Goal: Check status: Check status

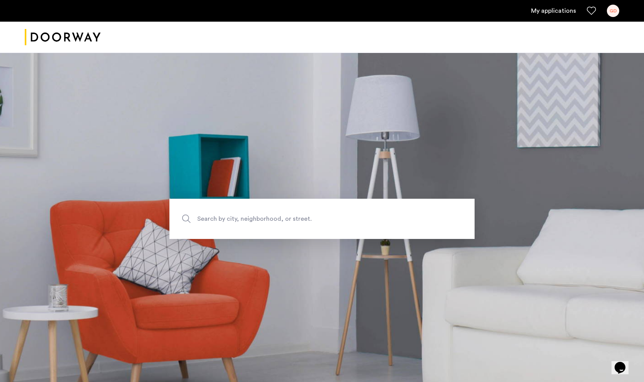
click at [567, 12] on link "My applications" at bounding box center [553, 10] width 45 height 9
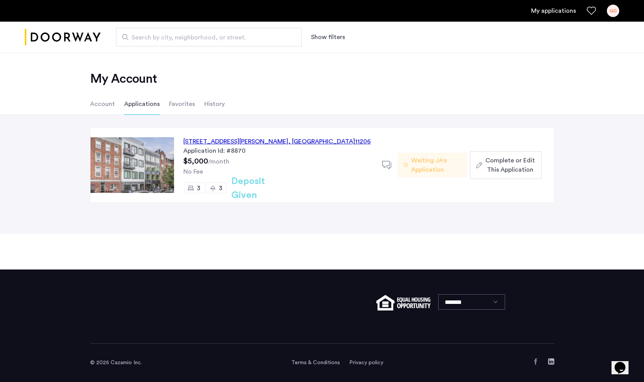
click at [236, 143] on div "[STREET_ADDRESS][PERSON_NAME]" at bounding box center [277, 141] width 188 height 9
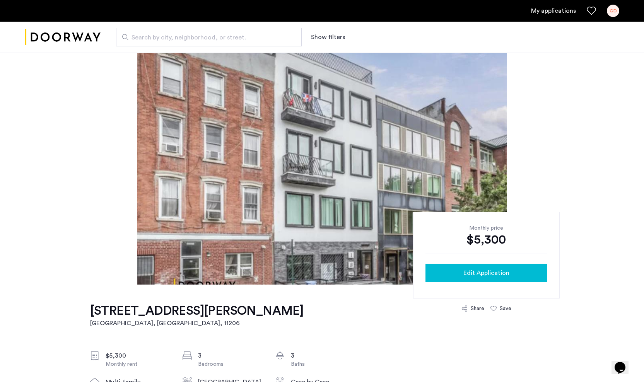
click at [477, 273] on span "Edit Application" at bounding box center [486, 272] width 46 height 9
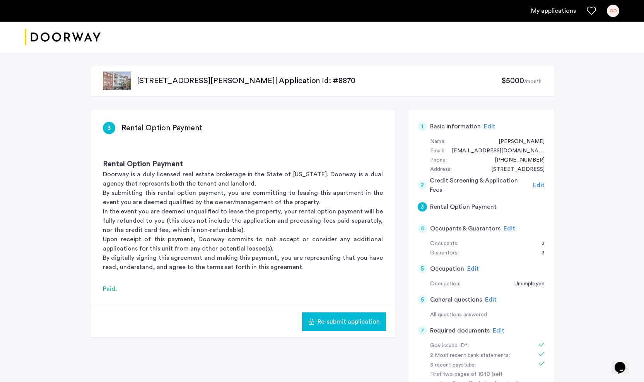
click at [211, 79] on p "[STREET_ADDRESS][PERSON_NAME] | Application Id: #8870" at bounding box center [319, 80] width 365 height 11
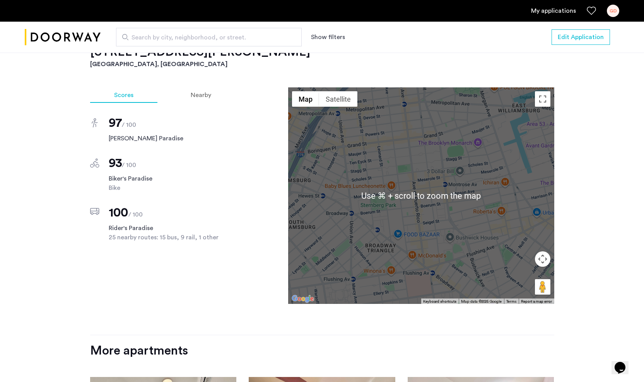
scroll to position [672, 0]
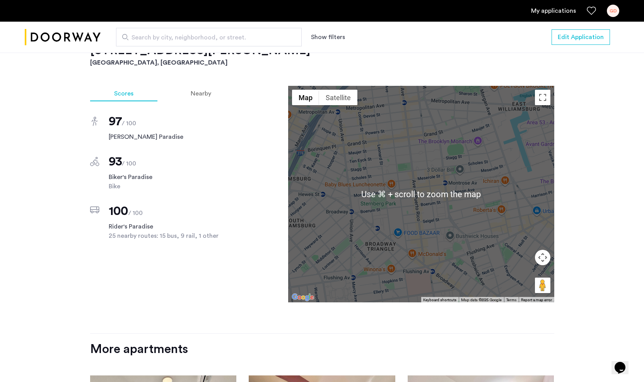
click at [561, 14] on link "My applications" at bounding box center [553, 10] width 45 height 9
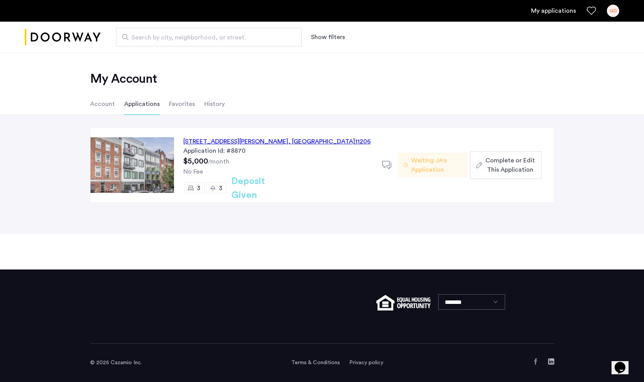
click at [452, 166] on span "Waiting JA's Application" at bounding box center [435, 165] width 49 height 19
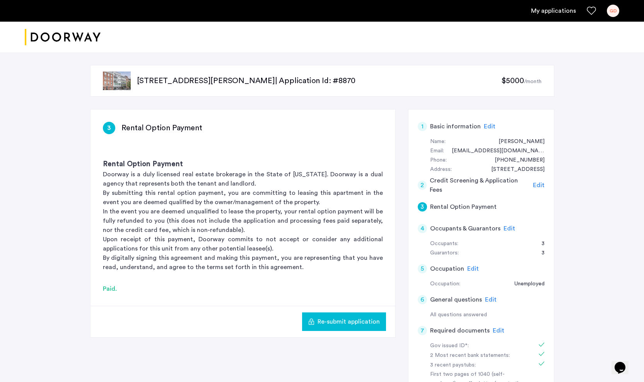
click at [551, 12] on link "My applications" at bounding box center [553, 10] width 45 height 9
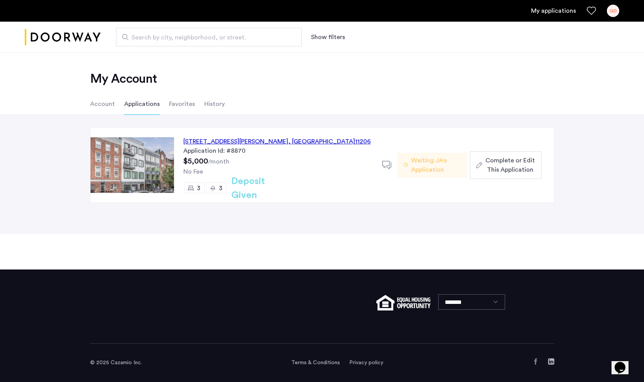
click at [257, 191] on h2 "Deposit Given" at bounding box center [261, 188] width 61 height 28
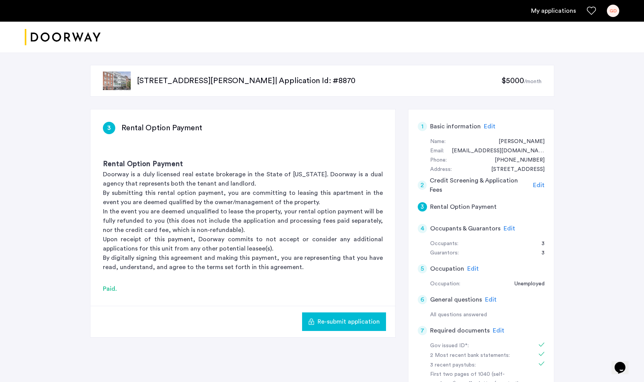
click at [535, 15] on ul "My applications GD" at bounding box center [322, 11] width 594 height 12
click at [547, 8] on link "My applications" at bounding box center [553, 10] width 45 height 9
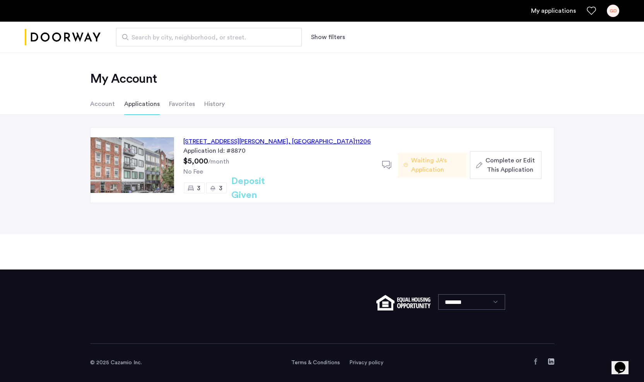
click at [206, 136] on div "187 Johnson Avenue, Unit 3B, Brooklyn , NY 11206 Application Id: #8870 $5,000 /…" at bounding box center [278, 165] width 208 height 75
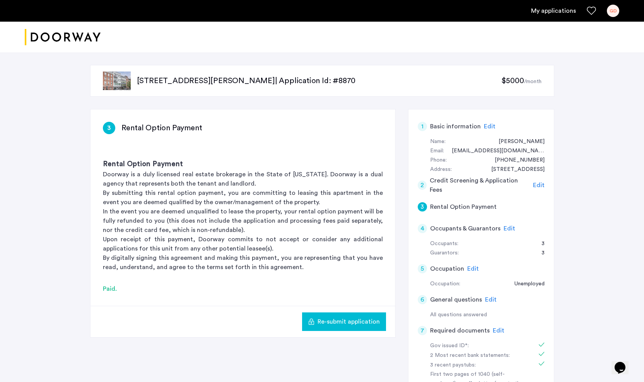
click at [551, 13] on link "My applications" at bounding box center [553, 10] width 45 height 9
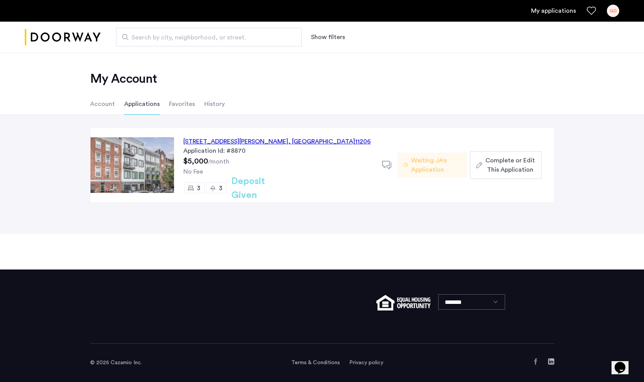
click at [224, 142] on div "187 Johnson Avenue, Unit 3B, Brooklyn , NY 11206" at bounding box center [277, 141] width 188 height 9
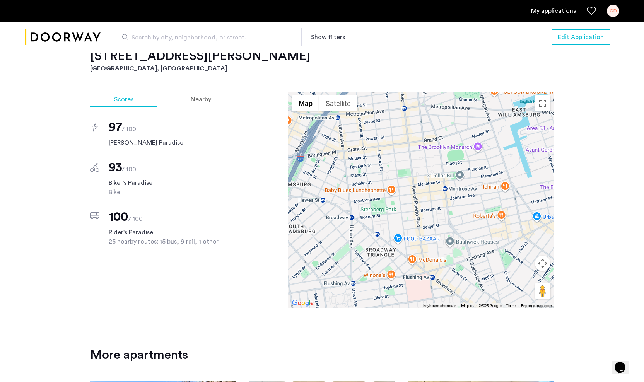
scroll to position [666, 0]
click at [198, 92] on div "Nearby" at bounding box center [201, 99] width 68 height 15
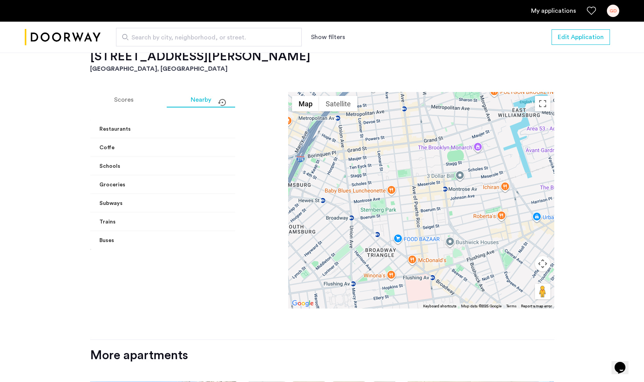
click at [224, 123] on mat-expansion-panel-header "Restaurants" at bounding box center [186, 129] width 193 height 19
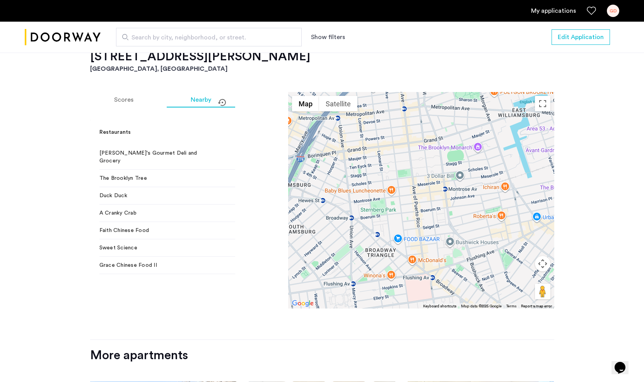
click at [270, 128] on span at bounding box center [271, 132] width 3 height 8
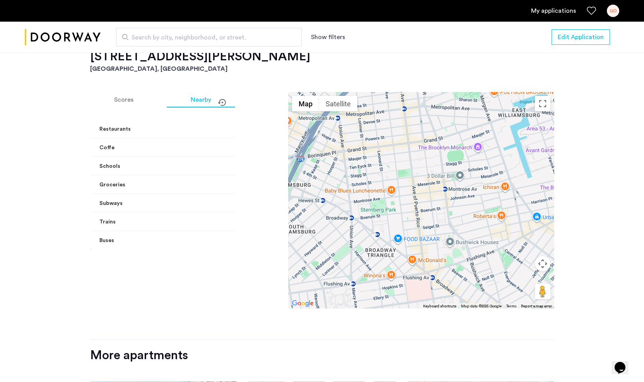
click at [476, 140] on div at bounding box center [421, 200] width 266 height 217
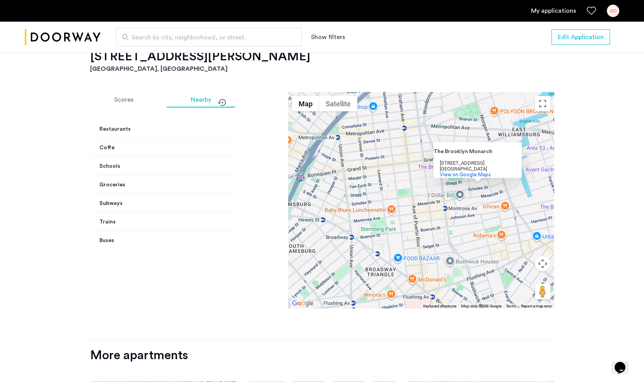
click at [436, 190] on div "The [GEOGRAPHIC_DATA] The [GEOGRAPHIC_DATA][STREET_ADDRESS] View on Google Maps" at bounding box center [421, 200] width 266 height 217
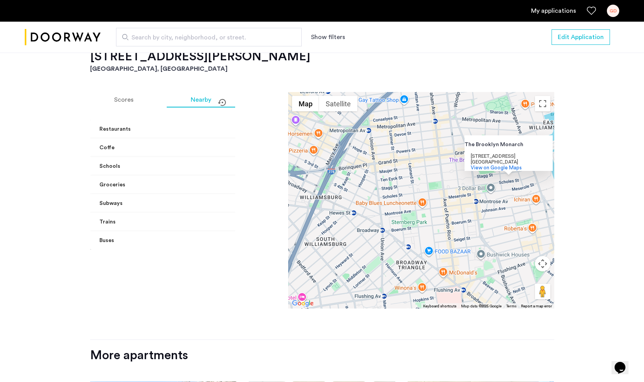
drag, startPoint x: 439, startPoint y: 217, endPoint x: 471, endPoint y: 210, distance: 32.5
click at [471, 210] on div "The [GEOGRAPHIC_DATA] The [GEOGRAPHIC_DATA][STREET_ADDRESS] View on Google Maps" at bounding box center [421, 200] width 266 height 217
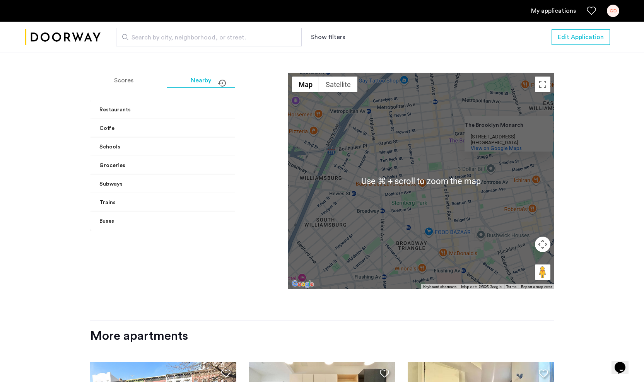
scroll to position [685, 0]
